Goal: Transaction & Acquisition: Purchase product/service

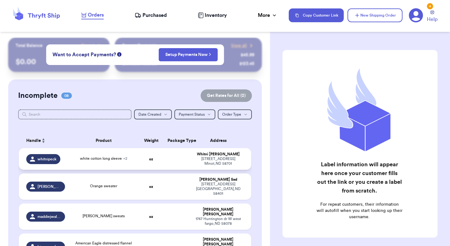
click at [232, 166] on div "[STREET_ADDRESS]" at bounding box center [218, 161] width 51 height 9
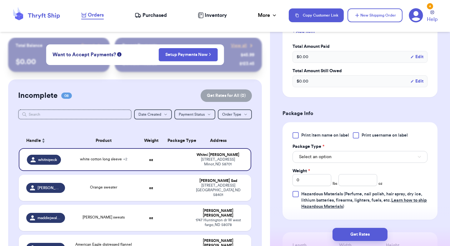
scroll to position [232, 0]
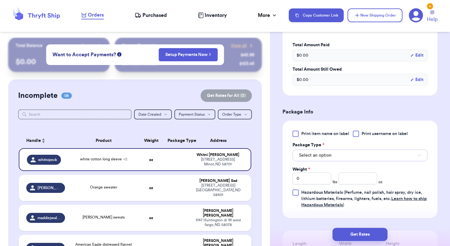
click at [318, 160] on button "Select an option" at bounding box center [360, 155] width 135 height 12
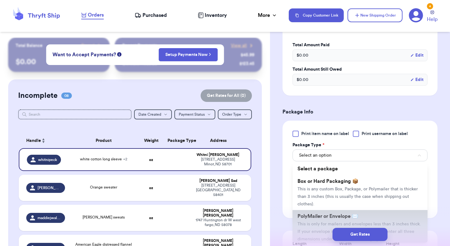
click at [322, 214] on span "PolyMailer or Envelope ✉️" at bounding box center [328, 216] width 61 height 5
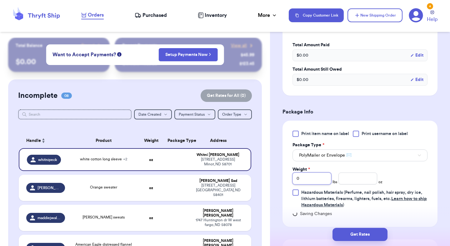
click at [315, 182] on input "0" at bounding box center [312, 179] width 39 height 12
type input "2"
type input "2.3"
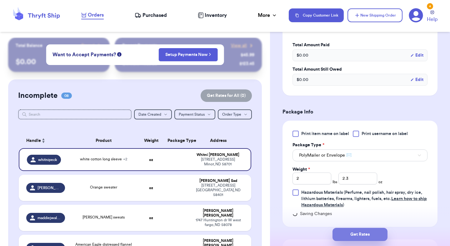
click at [356, 232] on button "Get Rates" at bounding box center [360, 234] width 55 height 13
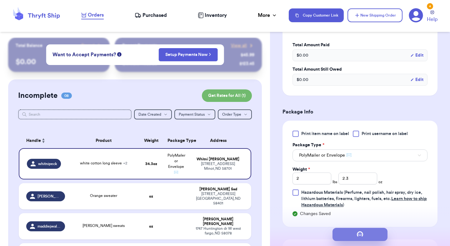
scroll to position [0, 0]
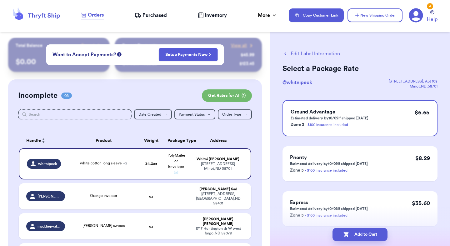
click at [356, 232] on button "Add to Cart" at bounding box center [360, 234] width 55 height 13
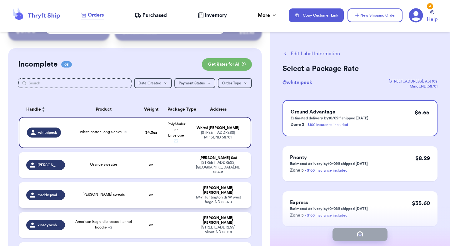
scroll to position [47, 0]
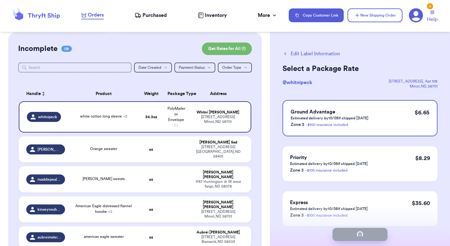
checkbox input "true"
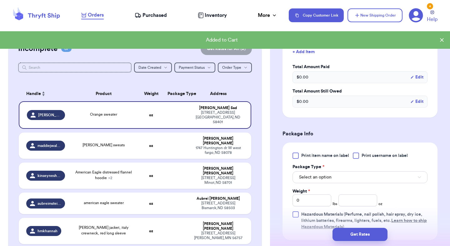
scroll to position [172, 0]
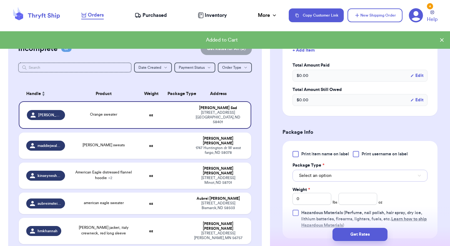
click at [321, 175] on span "Select an option" at bounding box center [315, 176] width 33 height 6
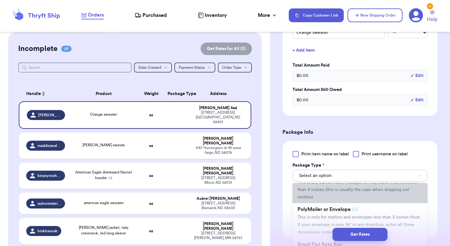
scroll to position [31, 0]
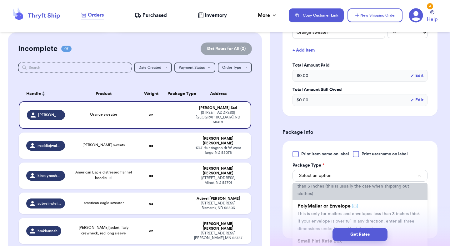
click at [323, 205] on span "PolyMailer or Envelope ✉️" at bounding box center [328, 206] width 61 height 5
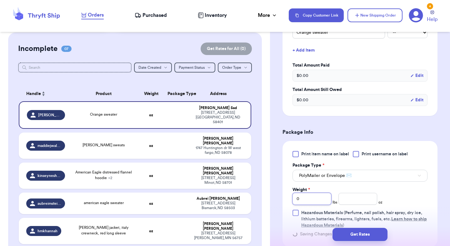
click at [314, 196] on input "0" at bounding box center [312, 199] width 39 height 12
click at [314, 196] on input "Weight *" at bounding box center [312, 199] width 39 height 12
type input "1"
type input "2"
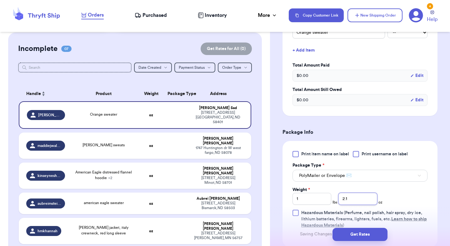
type input "2.1"
click at [356, 238] on button "Get Rates" at bounding box center [360, 234] width 55 height 13
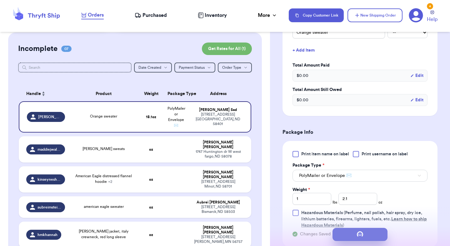
scroll to position [24, 0]
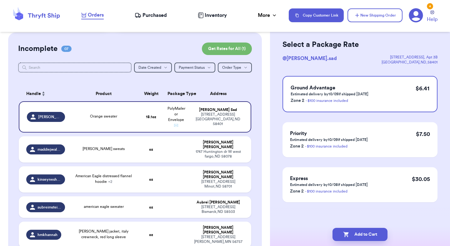
click at [356, 238] on button "Add to Cart" at bounding box center [360, 234] width 55 height 13
checkbox input "true"
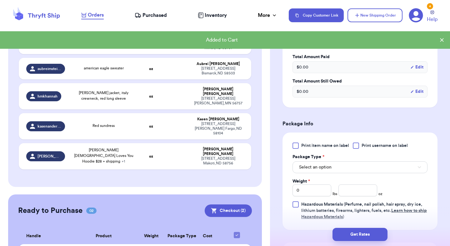
scroll to position [184, 0]
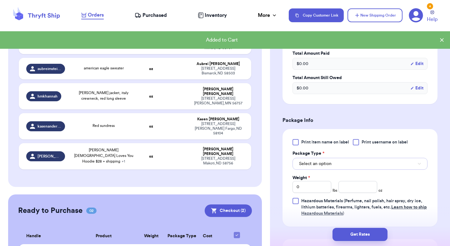
click at [319, 164] on span "Select an option" at bounding box center [315, 164] width 33 height 6
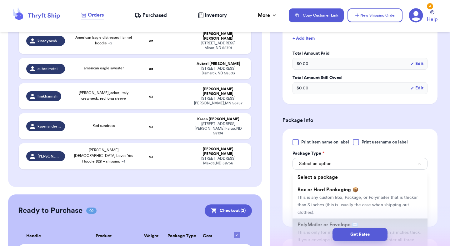
click at [317, 222] on span "PolyMailer or Envelope ✉️" at bounding box center [328, 224] width 61 height 5
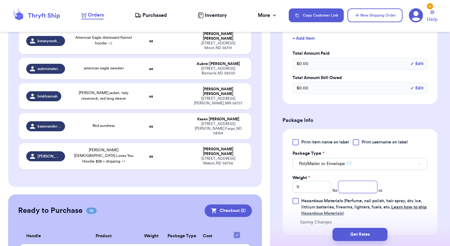
click at [358, 189] on input "number" at bounding box center [358, 187] width 39 height 12
type input "14"
type input "14.4"
click at [366, 235] on button "Get Rates" at bounding box center [360, 234] width 55 height 13
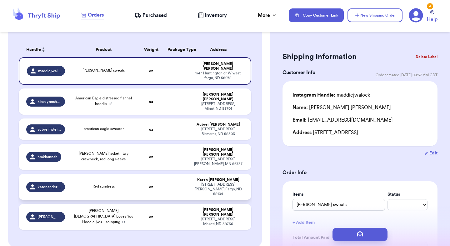
scroll to position [88, 0]
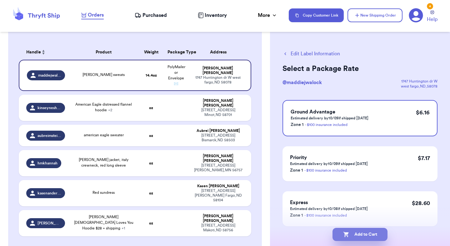
click at [368, 236] on button "Add to Cart" at bounding box center [360, 234] width 55 height 13
checkbox input "true"
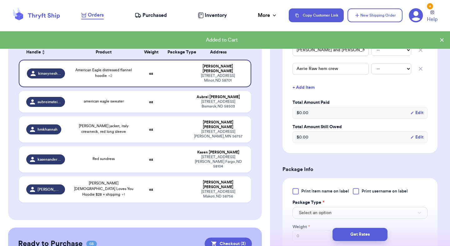
scroll to position [202, 0]
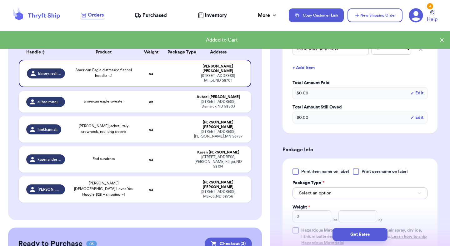
click at [330, 190] on span "Select an option" at bounding box center [315, 193] width 33 height 6
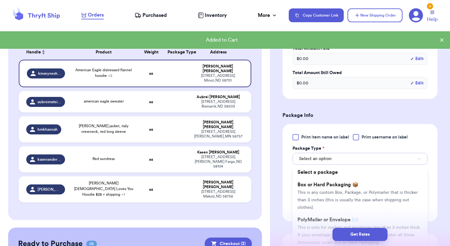
scroll to position [247, 0]
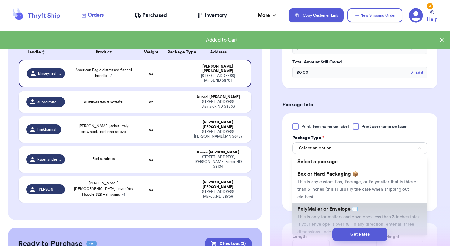
click at [334, 207] on span "PolyMailer or Envelope ✉️" at bounding box center [328, 209] width 61 height 5
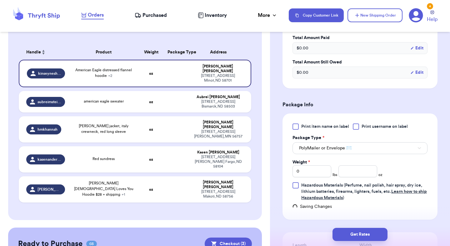
click at [310, 170] on div "Print item name on label Print username on label Package Type * PolyMailer or E…" at bounding box center [360, 162] width 135 height 78
click at [306, 168] on input "0" at bounding box center [312, 171] width 39 height 12
type input "3"
type input "12"
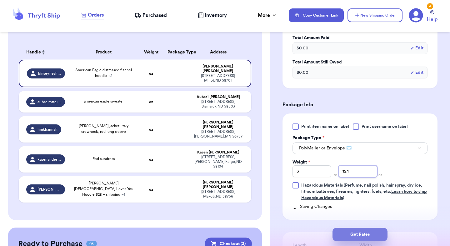
type input "12.1"
click at [370, 233] on button "Get Rates" at bounding box center [360, 234] width 55 height 13
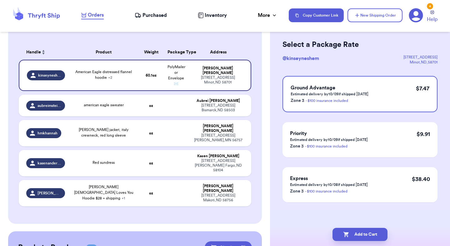
scroll to position [0, 0]
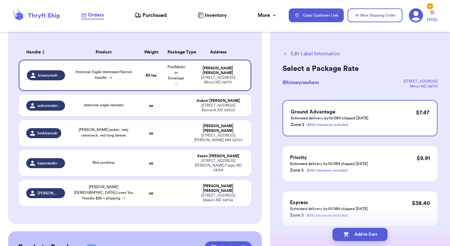
click at [370, 233] on button "Add to Cart" at bounding box center [360, 234] width 55 height 13
checkbox input "true"
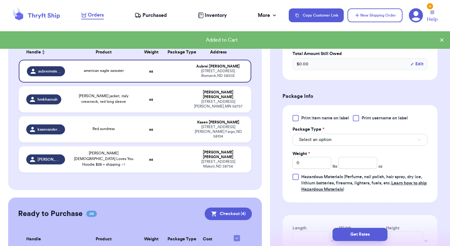
scroll to position [210, 0]
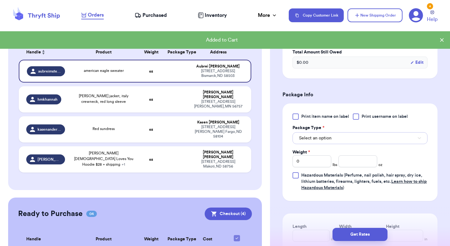
click at [335, 138] on button "Select an option" at bounding box center [360, 138] width 135 height 12
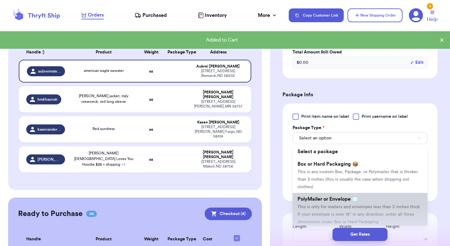
click at [333, 205] on span "This is only for mailers and envelopes less than 3 inches thick. If your envelo…" at bounding box center [359, 214] width 123 height 19
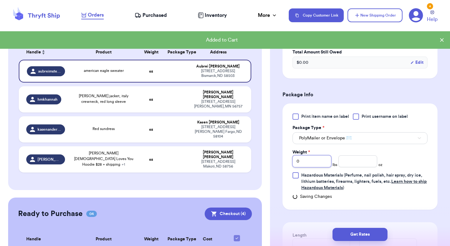
click at [322, 160] on input "0" at bounding box center [312, 161] width 39 height 12
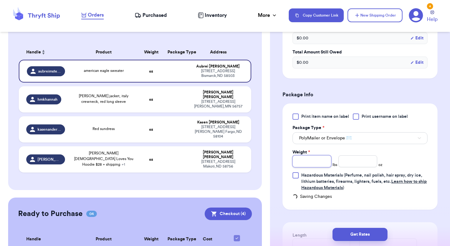
type input "1"
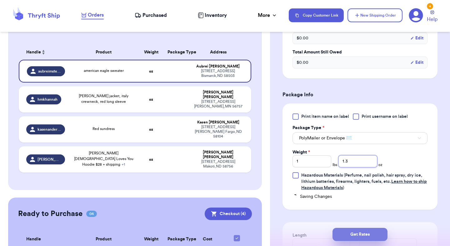
type input "1.3"
click at [366, 234] on button "Get Rates" at bounding box center [360, 234] width 55 height 13
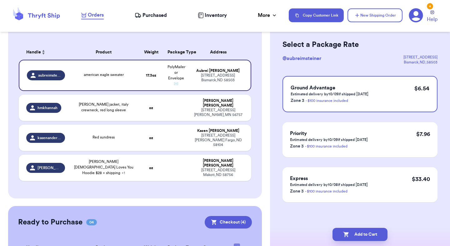
scroll to position [0, 0]
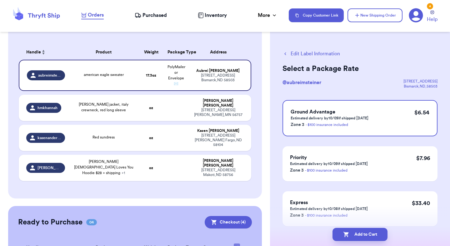
click at [366, 234] on button "Add to Cart" at bounding box center [360, 234] width 55 height 13
checkbox input "true"
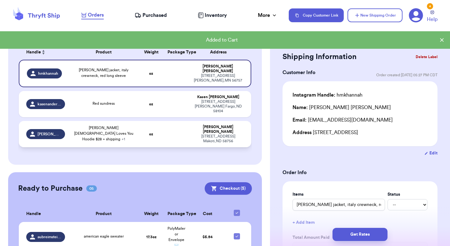
click at [133, 125] on div "[PERSON_NAME][DEMOGRAPHIC_DATA] Loves You Hoodie $28 + shipping + 1" at bounding box center [104, 133] width 63 height 17
type input "[PERSON_NAME][DEMOGRAPHIC_DATA] Loves You Hoodie $28 + shipping"
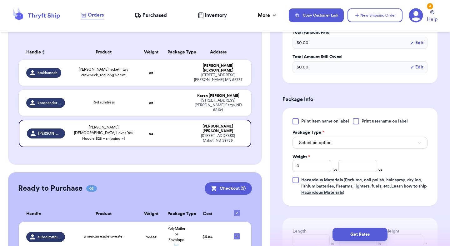
scroll to position [226, 0]
click at [329, 145] on span "Select an option" at bounding box center [315, 142] width 33 height 6
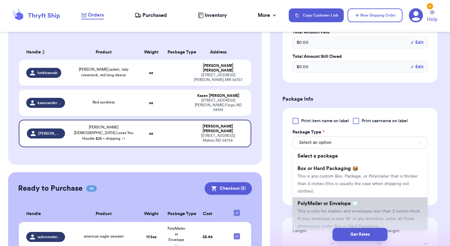
click at [330, 204] on span "PolyMailer or Envelope ✉️" at bounding box center [328, 203] width 61 height 5
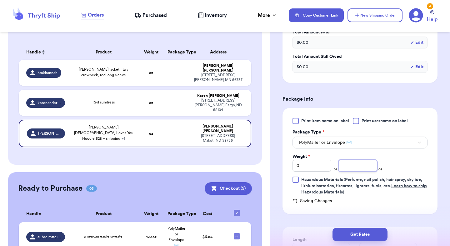
click at [369, 170] on input "number" at bounding box center [358, 166] width 39 height 12
type input "15"
type input "15.6"
click at [368, 231] on button "Get Rates" at bounding box center [360, 234] width 55 height 13
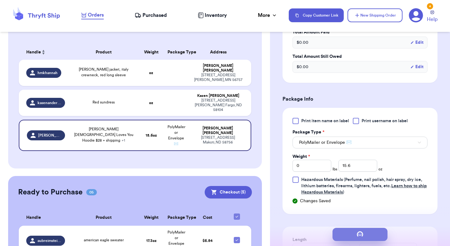
scroll to position [24, 0]
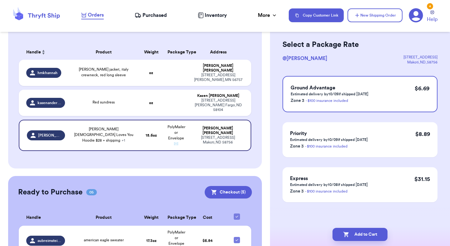
click at [368, 231] on button "Add to Cart" at bounding box center [360, 234] width 55 height 13
checkbox input "true"
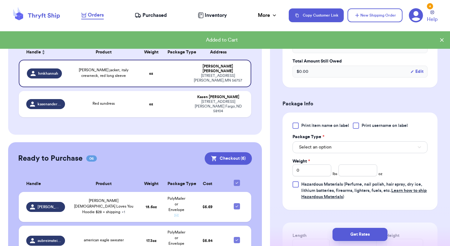
scroll to position [200, 0]
click at [327, 148] on span "Select an option" at bounding box center [315, 147] width 33 height 6
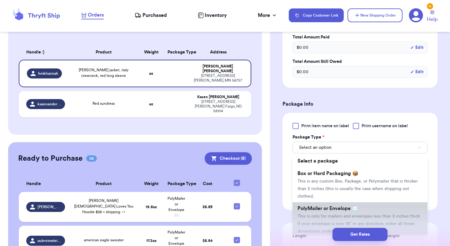
click at [318, 210] on span "PolyMailer or Envelope ✉️" at bounding box center [328, 208] width 61 height 5
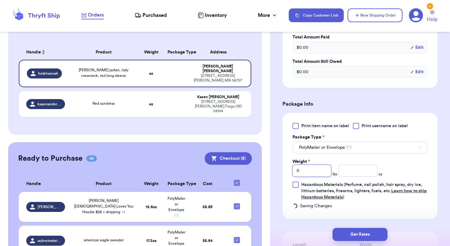
click at [307, 173] on input "0" at bounding box center [312, 171] width 39 height 12
type input "3"
type input "3.6"
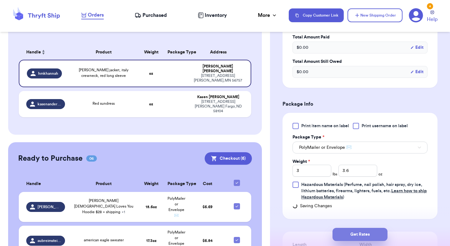
click at [362, 239] on button "Get Rates" at bounding box center [360, 234] width 55 height 13
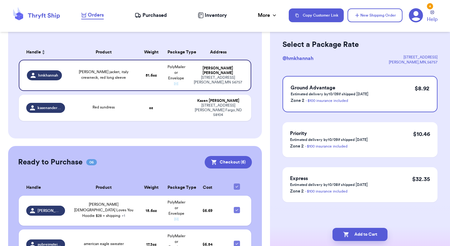
scroll to position [24, 0]
click at [365, 236] on button "Add to Cart" at bounding box center [360, 234] width 55 height 13
checkbox input "true"
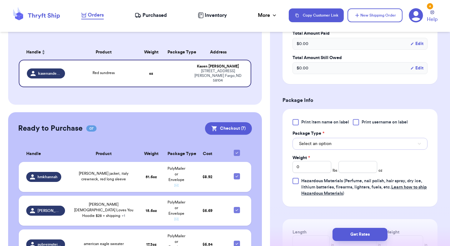
scroll to position [212, 0]
click at [320, 140] on button "Select an option" at bounding box center [360, 144] width 135 height 12
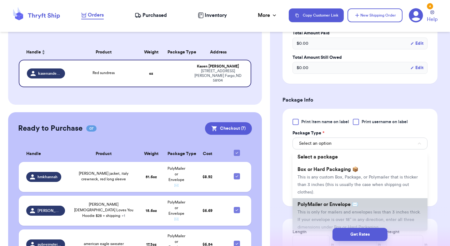
click at [322, 202] on span "PolyMailer or Envelope ✉️" at bounding box center [328, 204] width 61 height 5
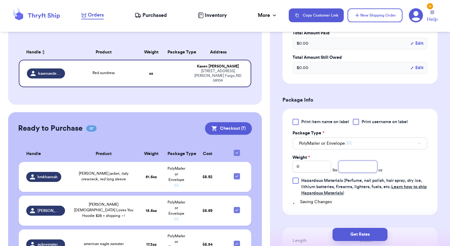
click at [373, 165] on input "number" at bounding box center [358, 167] width 39 height 12
type input "12"
type input "12.1"
click at [370, 231] on button "Get Rates" at bounding box center [360, 234] width 55 height 13
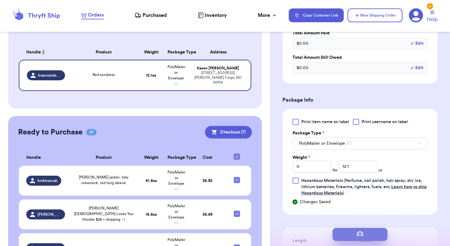
scroll to position [0, 0]
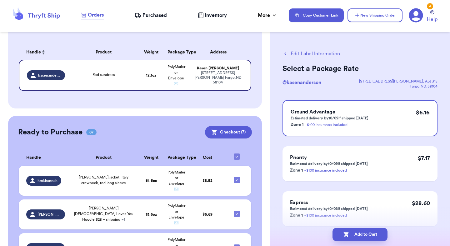
click at [370, 231] on button "Add to Cart" at bounding box center [360, 234] width 55 height 13
checkbox input "true"
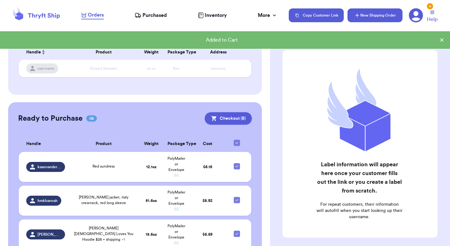
click at [375, 18] on button "New Shipping Order" at bounding box center [375, 15] width 55 height 14
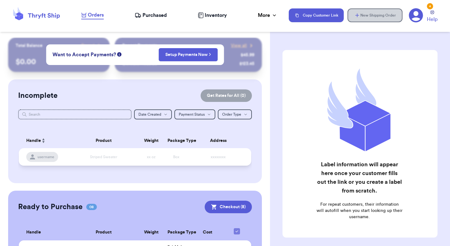
click at [193, 149] on td "xxxxxxxx" at bounding box center [220, 157] width 63 height 18
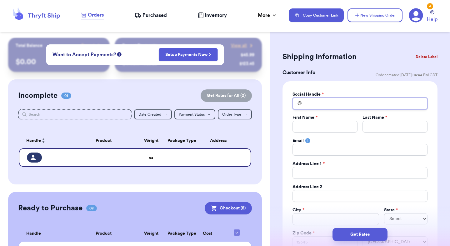
click at [349, 102] on input "Total Amount Paid" at bounding box center [360, 104] width 135 height 12
type input "s"
type input "sa"
type input "sar"
type input "sari"
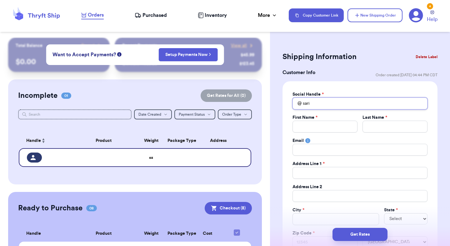
type input "sarie"
type input "sarien"
type input "sarienn"
type input "sarienna"
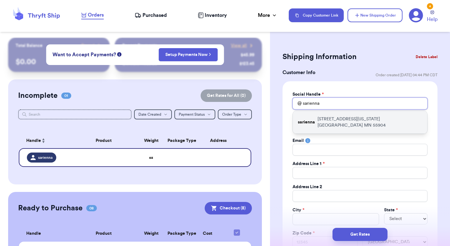
type input "sarienna"
click at [336, 118] on p "[STREET_ADDRESS][US_STATE]" at bounding box center [370, 122] width 105 height 13
type input "Sarienna"
type input "[PERSON_NAME]"
type input "[EMAIL_ADDRESS][DOMAIN_NAME]"
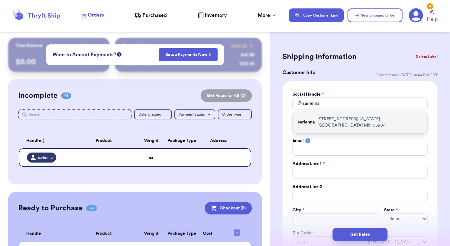
type input "[STREET_ADDRESS][US_STATE]"
type input "Apt 115"
type input "[GEOGRAPHIC_DATA]"
select select "MN"
type input "55904"
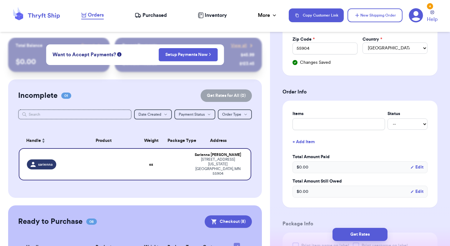
scroll to position [198, 0]
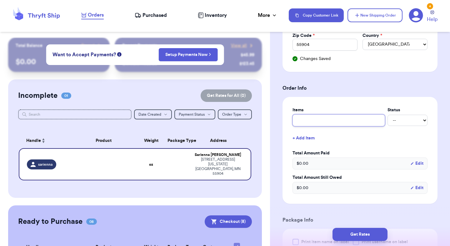
click at [319, 126] on input "text" at bounding box center [339, 120] width 93 height 12
type input "d"
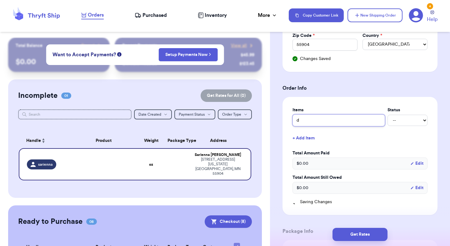
type input "dr"
type input "dre"
type input "dres"
type input "dress"
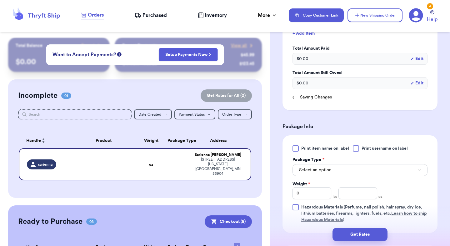
scroll to position [335, 0]
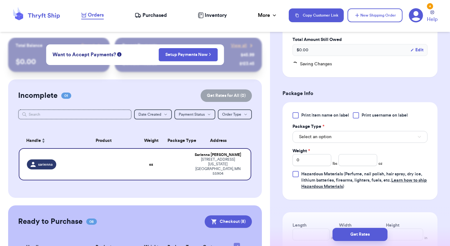
type input "dress"
click at [321, 140] on span "Select an option" at bounding box center [315, 137] width 33 height 6
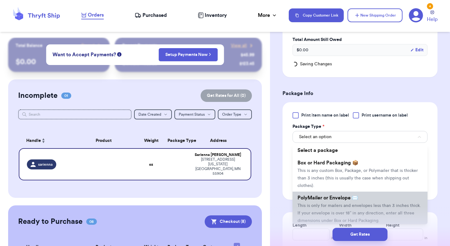
click at [327, 203] on li "PolyMailer or Envelope ✉️ This is only for mailers and envelopes less than 3 in…" at bounding box center [360, 209] width 135 height 35
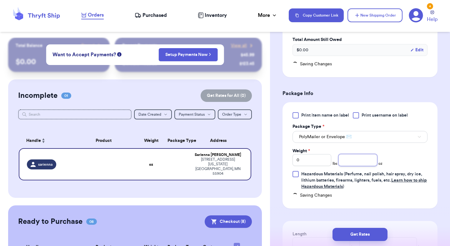
click at [364, 161] on input "number" at bounding box center [358, 160] width 39 height 12
type input "9"
click at [364, 235] on button "Get Rates" at bounding box center [360, 234] width 55 height 13
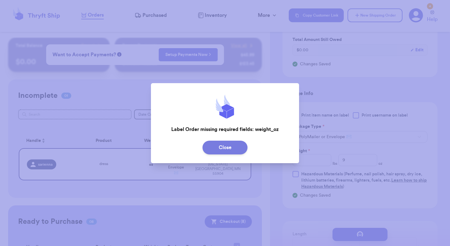
click at [238, 152] on button "Close" at bounding box center [225, 148] width 45 height 14
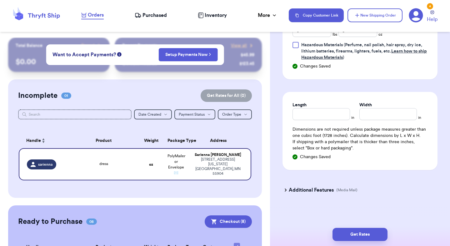
scroll to position [352, 0]
click at [367, 234] on button "Get Rates" at bounding box center [360, 234] width 55 height 13
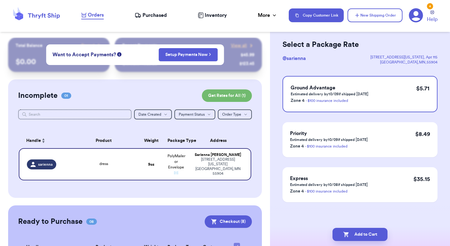
scroll to position [24, 0]
click at [367, 234] on button "Add to Cart" at bounding box center [360, 234] width 55 height 13
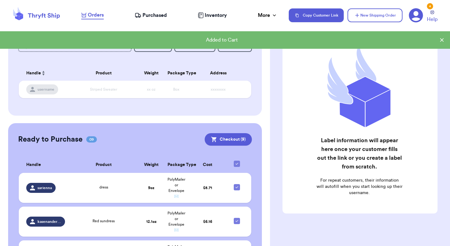
scroll to position [67, 0]
click at [231, 145] on button "Checkout ( 9 )" at bounding box center [228, 139] width 47 height 13
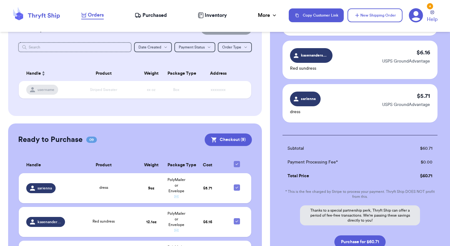
scroll to position [367, 0]
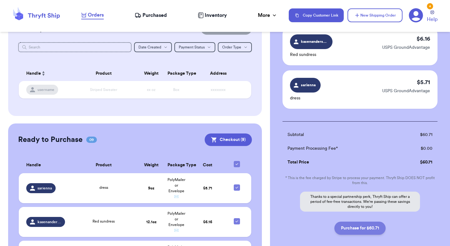
click at [373, 224] on button "Purchase for $60.71" at bounding box center [360, 228] width 51 height 13
checkbox input "false"
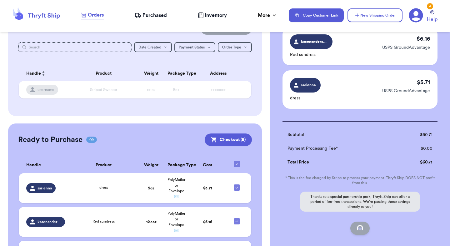
checkbox input "false"
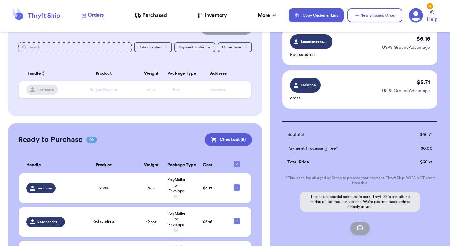
checkbox input "false"
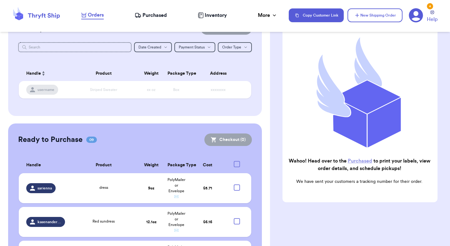
scroll to position [59, 0]
checkbox input "true"
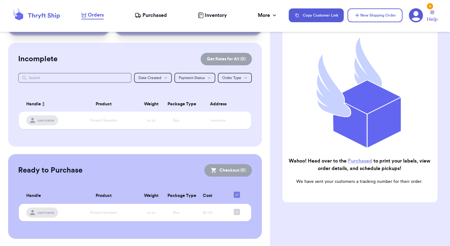
click at [147, 19] on span "Purchased" at bounding box center [155, 16] width 24 height 8
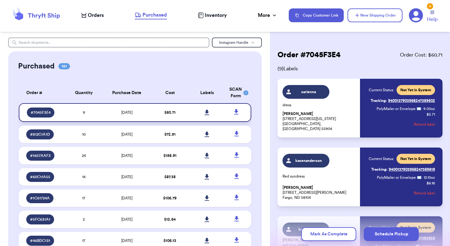
click at [207, 113] on icon at bounding box center [207, 112] width 4 height 5
